Goal: Find specific page/section: Find specific page/section

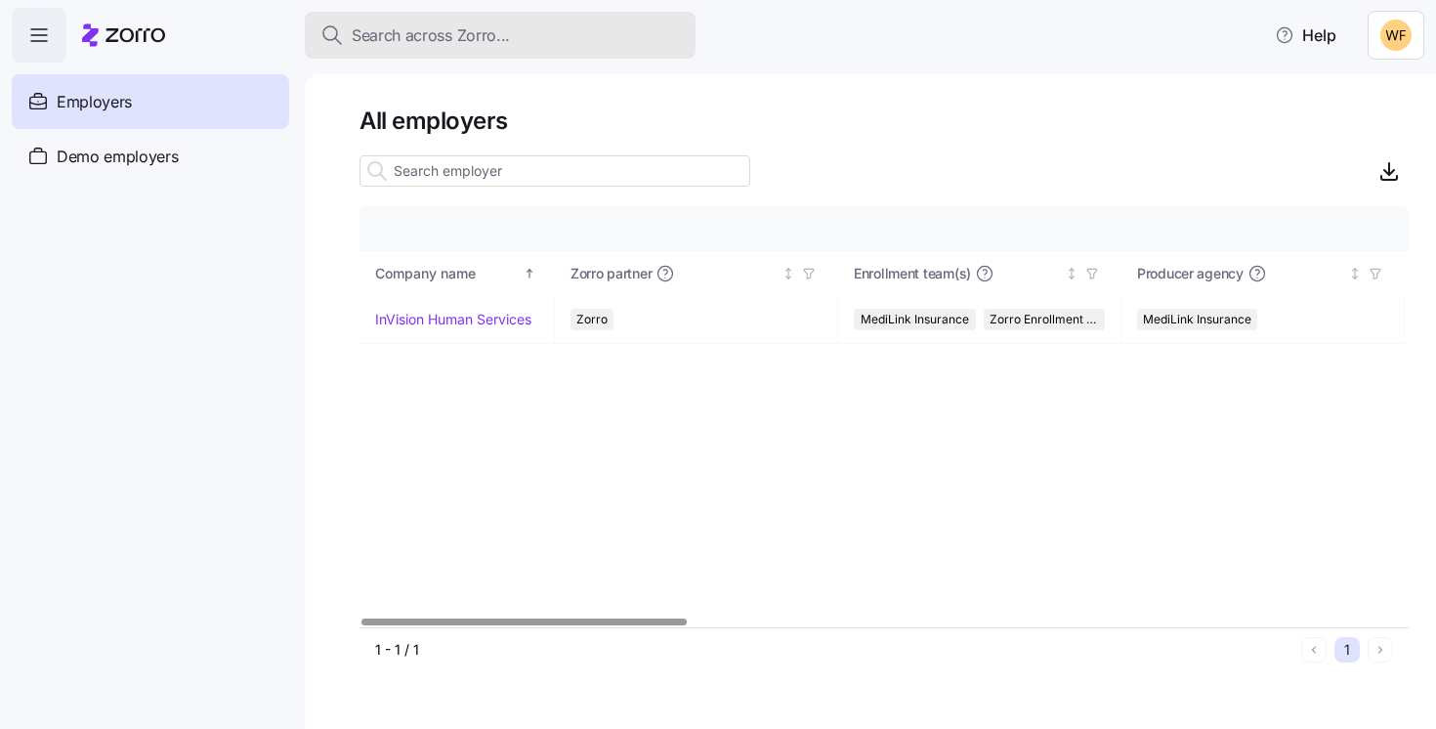
click at [405, 40] on span "Search across Zorro..." at bounding box center [431, 35] width 158 height 24
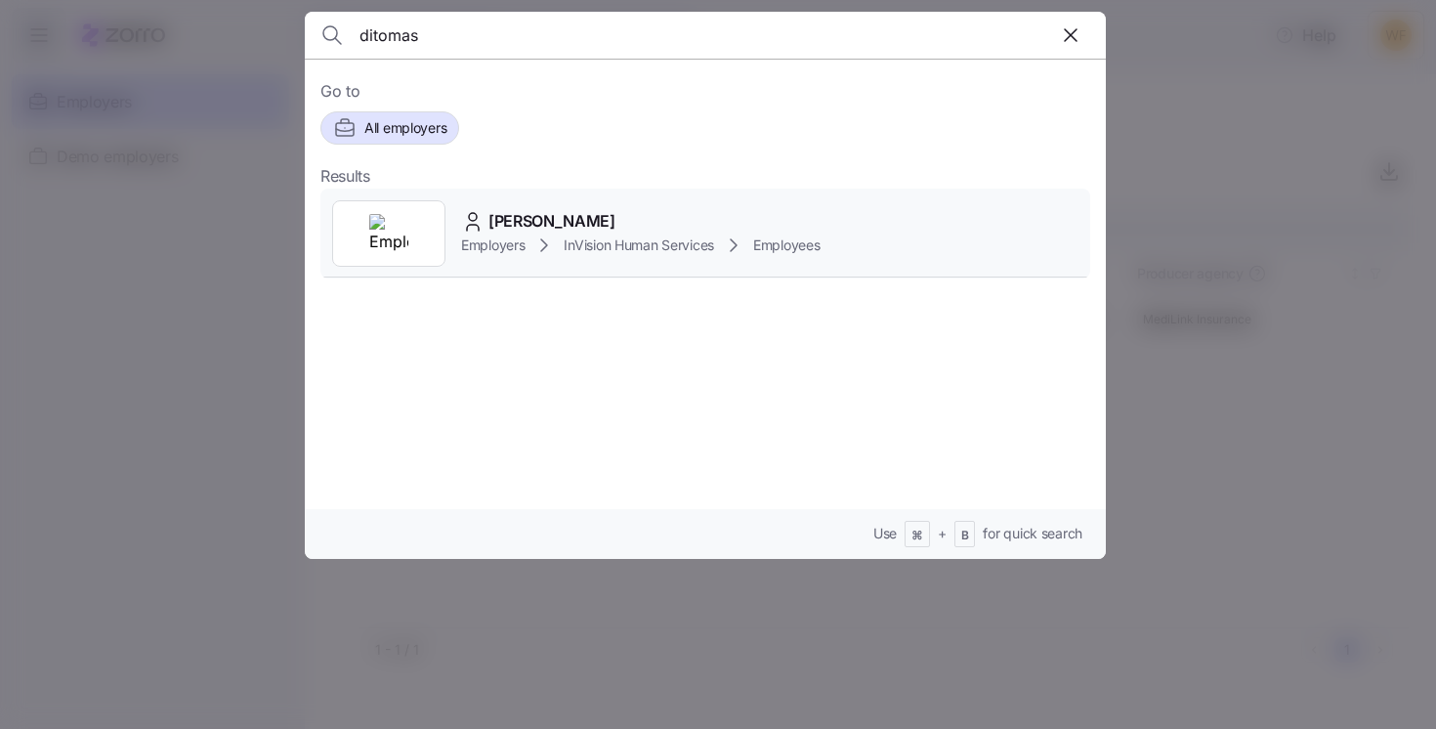
type input "ditomas"
click at [535, 208] on div "[PERSON_NAME] Employers InVision Human Services Employees" at bounding box center [705, 233] width 770 height 90
